Goal: Book appointment/travel/reservation

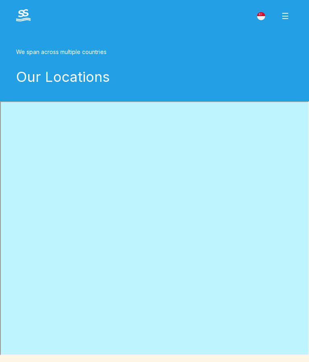
click at [288, 16] on span "☰" at bounding box center [285, 16] width 15 height 18
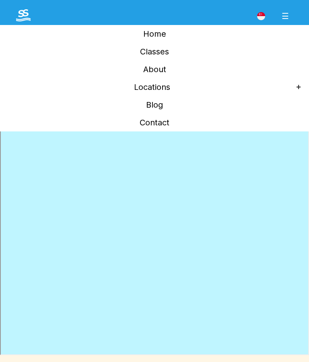
click at [162, 89] on link "Locations" at bounding box center [152, 87] width 289 height 18
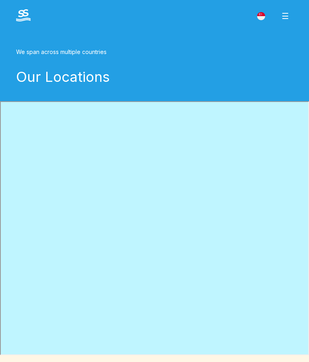
click at [286, 16] on span "☰" at bounding box center [285, 16] width 15 height 18
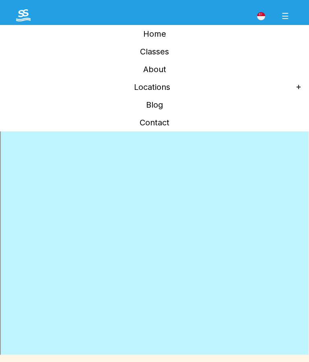
click at [164, 54] on link "Classes" at bounding box center [154, 52] width 293 height 18
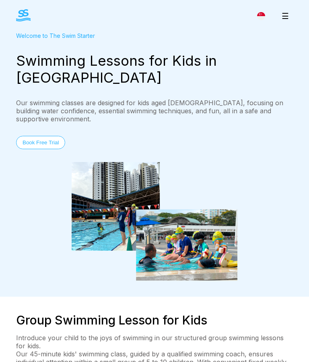
click at [282, 14] on span "☰" at bounding box center [285, 16] width 15 height 18
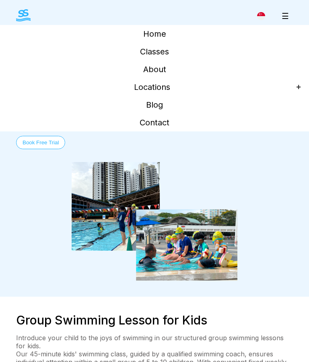
click at [164, 37] on link "Home" at bounding box center [154, 34] width 293 height 18
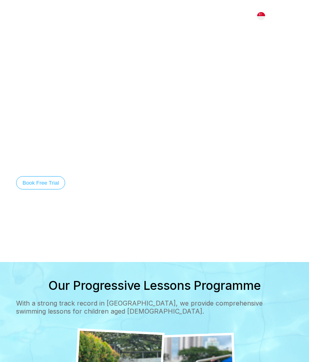
click at [290, 17] on span "☰" at bounding box center [285, 16] width 15 height 18
click at [160, 70] on link "About" at bounding box center [154, 69] width 293 height 18
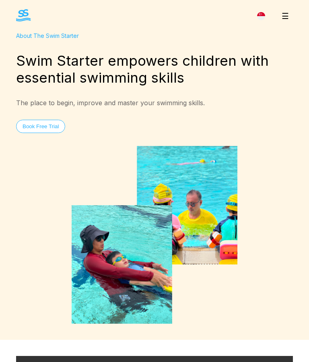
click at [39, 126] on button "Book Free Trial" at bounding box center [40, 126] width 49 height 13
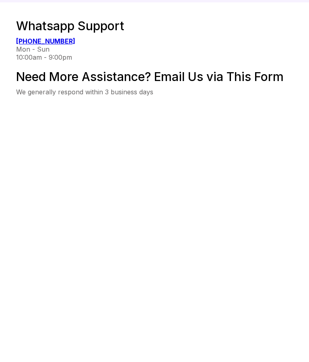
scroll to position [135, 0]
click at [242, 160] on div "10:00am - 9:00pm" at bounding box center [154, 164] width 277 height 8
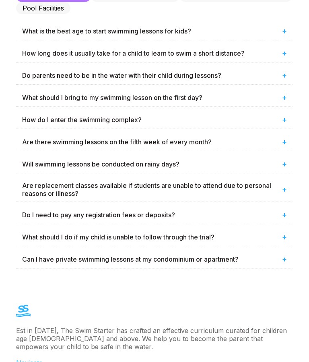
scroll to position [657, 0]
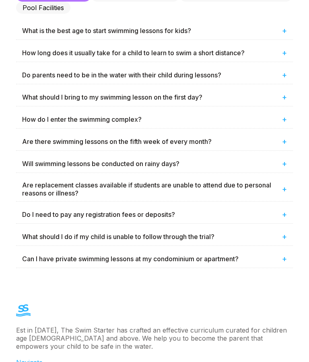
click at [283, 168] on span "+" at bounding box center [284, 164] width 5 height 10
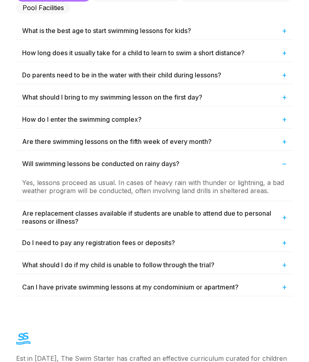
click at [282, 220] on span "+" at bounding box center [284, 217] width 5 height 10
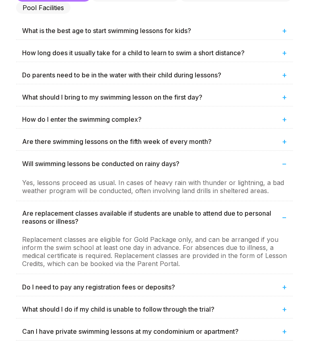
click at [285, 314] on span "+" at bounding box center [284, 309] width 5 height 10
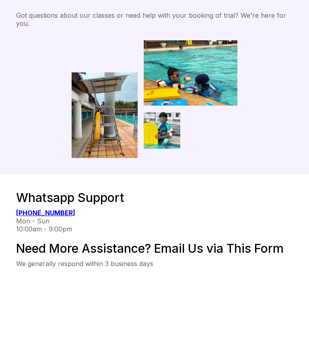
scroll to position [0, 0]
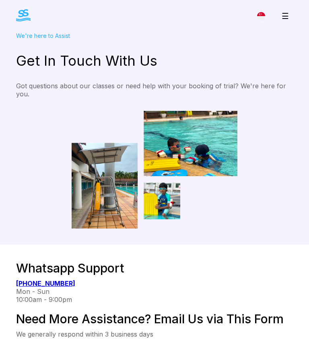
click at [284, 17] on span "☰" at bounding box center [285, 16] width 15 height 18
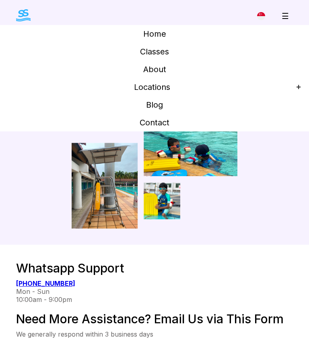
click at [165, 125] on link "Contact" at bounding box center [154, 123] width 293 height 18
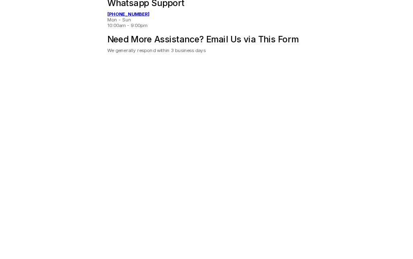
scroll to position [359, 0]
